Goal: Task Accomplishment & Management: Manage account settings

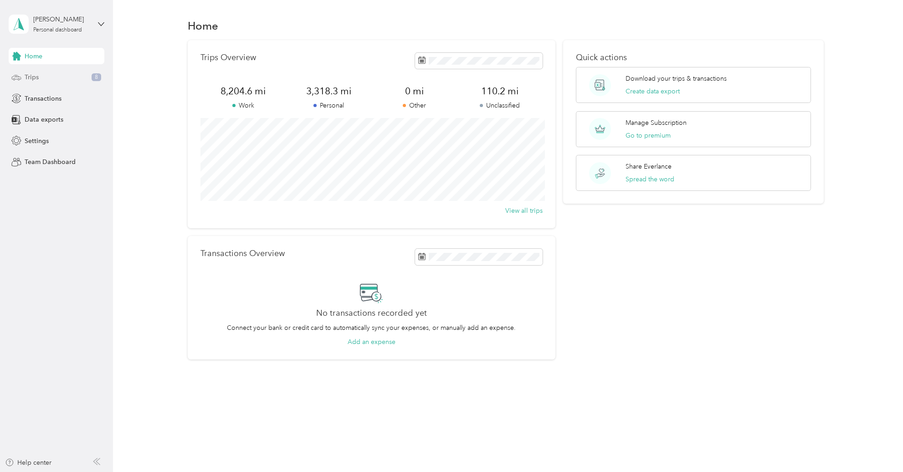
click at [45, 80] on div "Trips 8" at bounding box center [57, 77] width 96 height 16
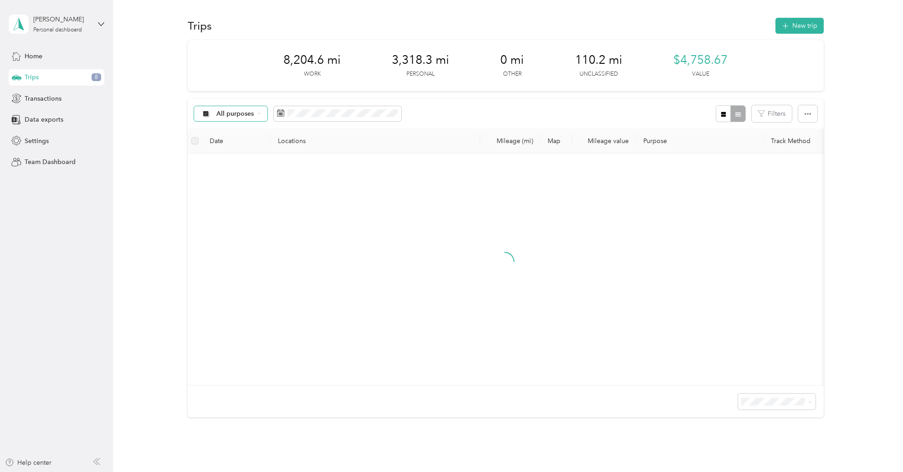
click at [235, 114] on span "All purposes" at bounding box center [235, 114] width 38 height 6
click at [231, 151] on li "Unclassified" at bounding box center [230, 146] width 73 height 16
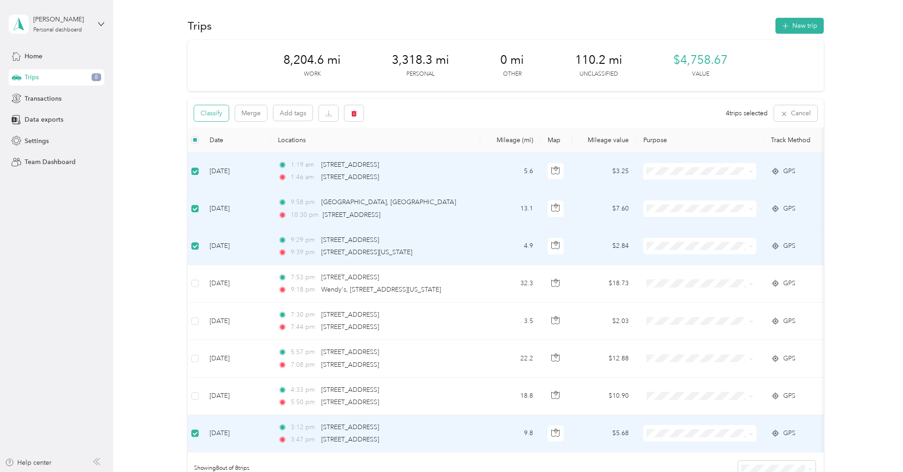
click at [220, 111] on button "Classify" at bounding box center [211, 113] width 35 height 16
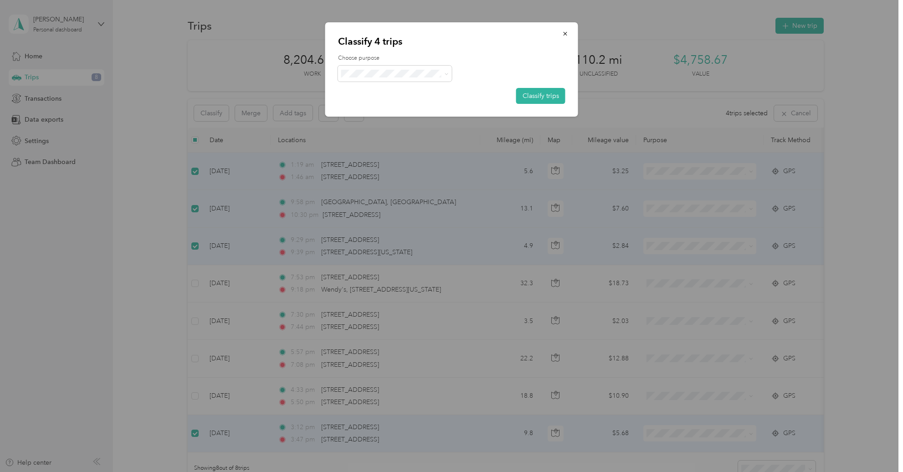
click at [390, 101] on span "Personal" at bounding box center [402, 105] width 85 height 10
click at [558, 91] on button "Classify trips" at bounding box center [540, 96] width 49 height 16
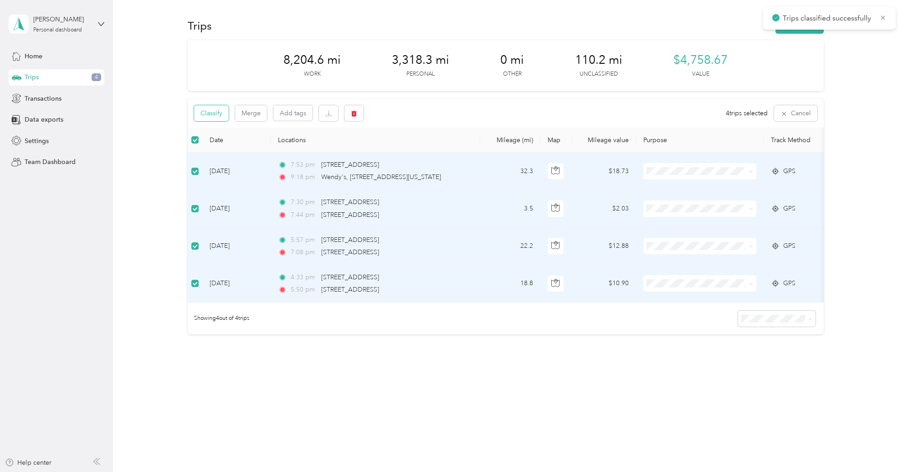
click at [221, 113] on button "Classify" at bounding box center [211, 113] width 35 height 16
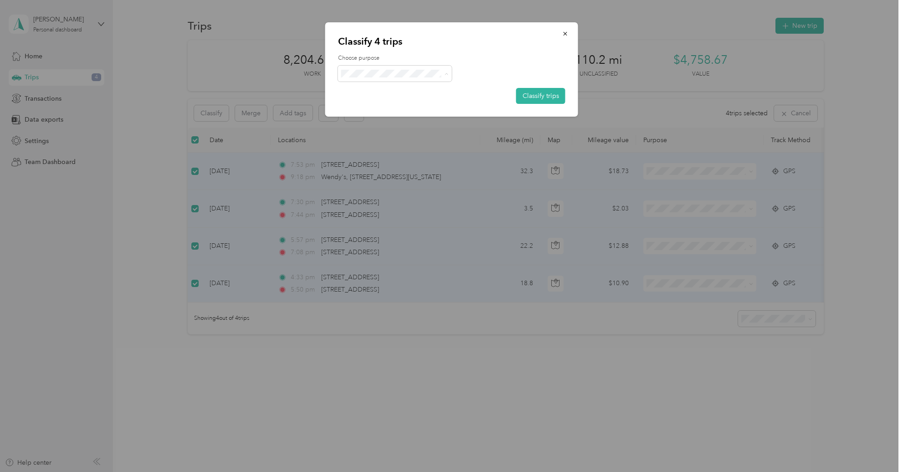
click at [383, 119] on span "Doordash" at bounding box center [402, 122] width 85 height 10
click at [539, 99] on button "Classify trips" at bounding box center [540, 96] width 49 height 16
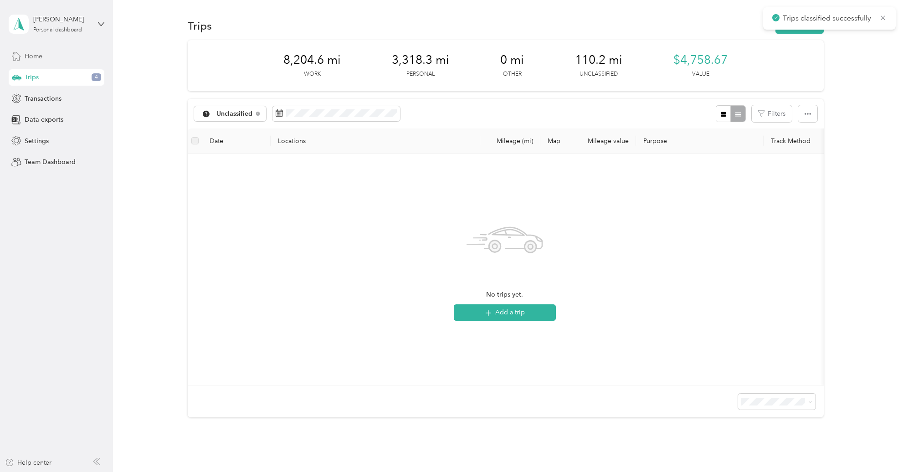
click at [45, 52] on div "Home" at bounding box center [57, 56] width 96 height 16
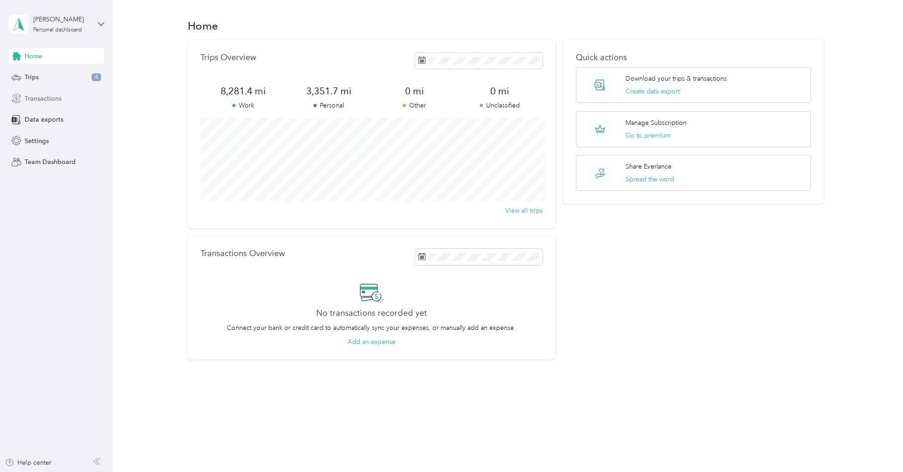
click at [47, 96] on span "Transactions" at bounding box center [43, 99] width 37 height 10
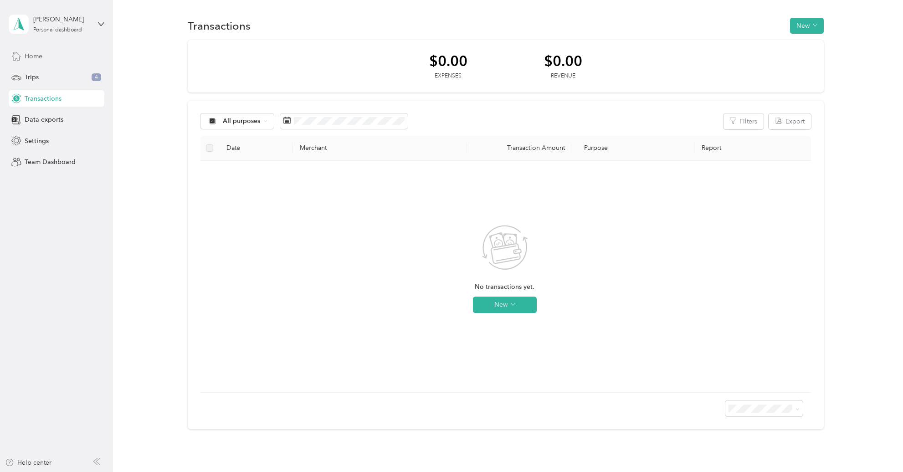
click at [44, 54] on div "Home" at bounding box center [57, 56] width 96 height 16
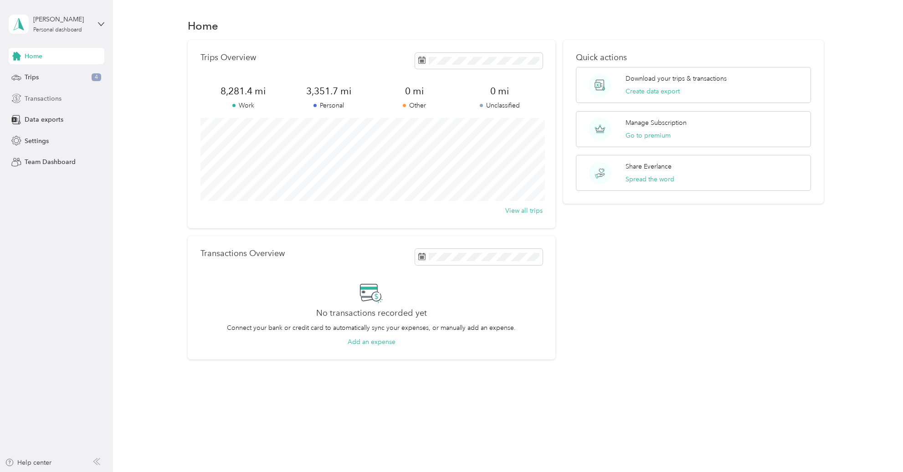
click at [58, 104] on div "Transactions" at bounding box center [57, 98] width 96 height 16
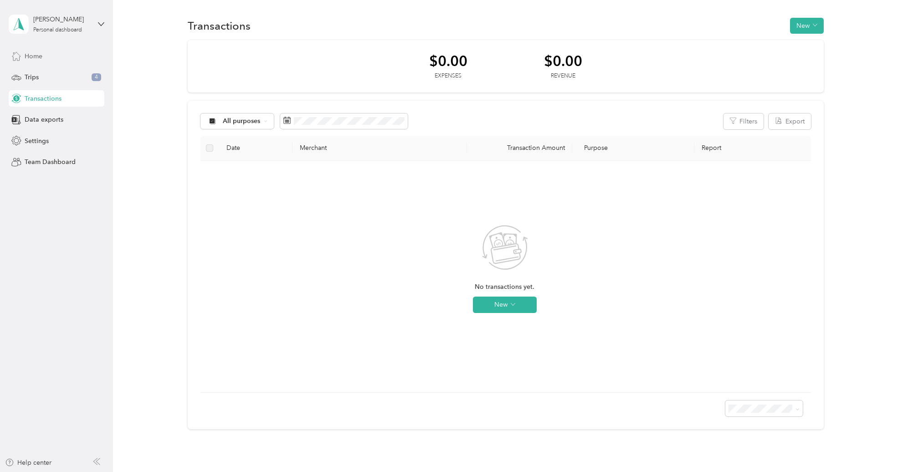
click at [37, 62] on div "Home" at bounding box center [57, 56] width 96 height 16
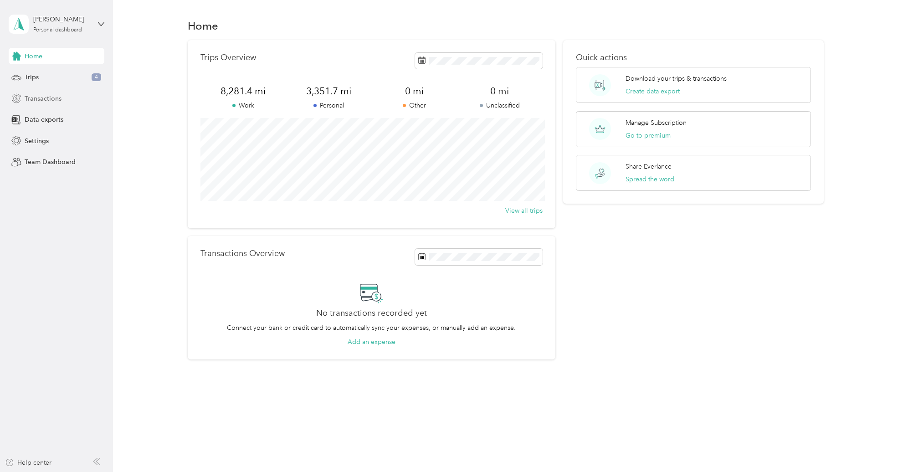
click at [51, 94] on span "Transactions" at bounding box center [43, 99] width 37 height 10
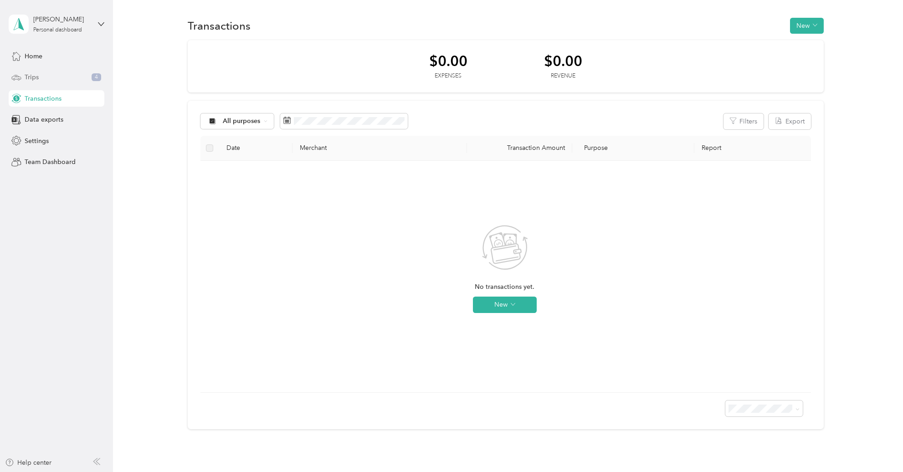
click at [43, 77] on div "Trips 4" at bounding box center [57, 77] width 96 height 16
